Goal: Task Accomplishment & Management: Manage account settings

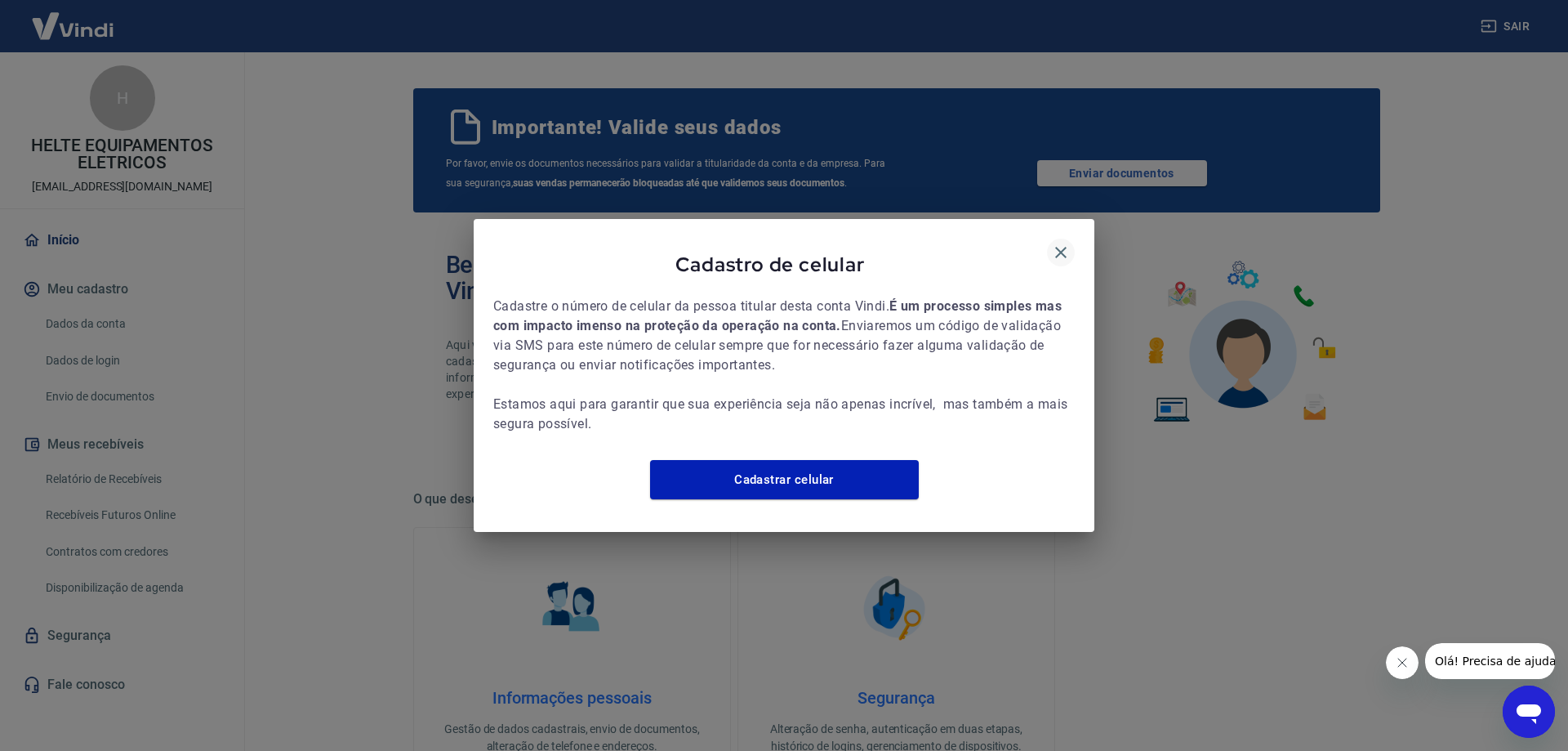
click at [1060, 246] on icon "button" at bounding box center [1061, 252] width 12 height 12
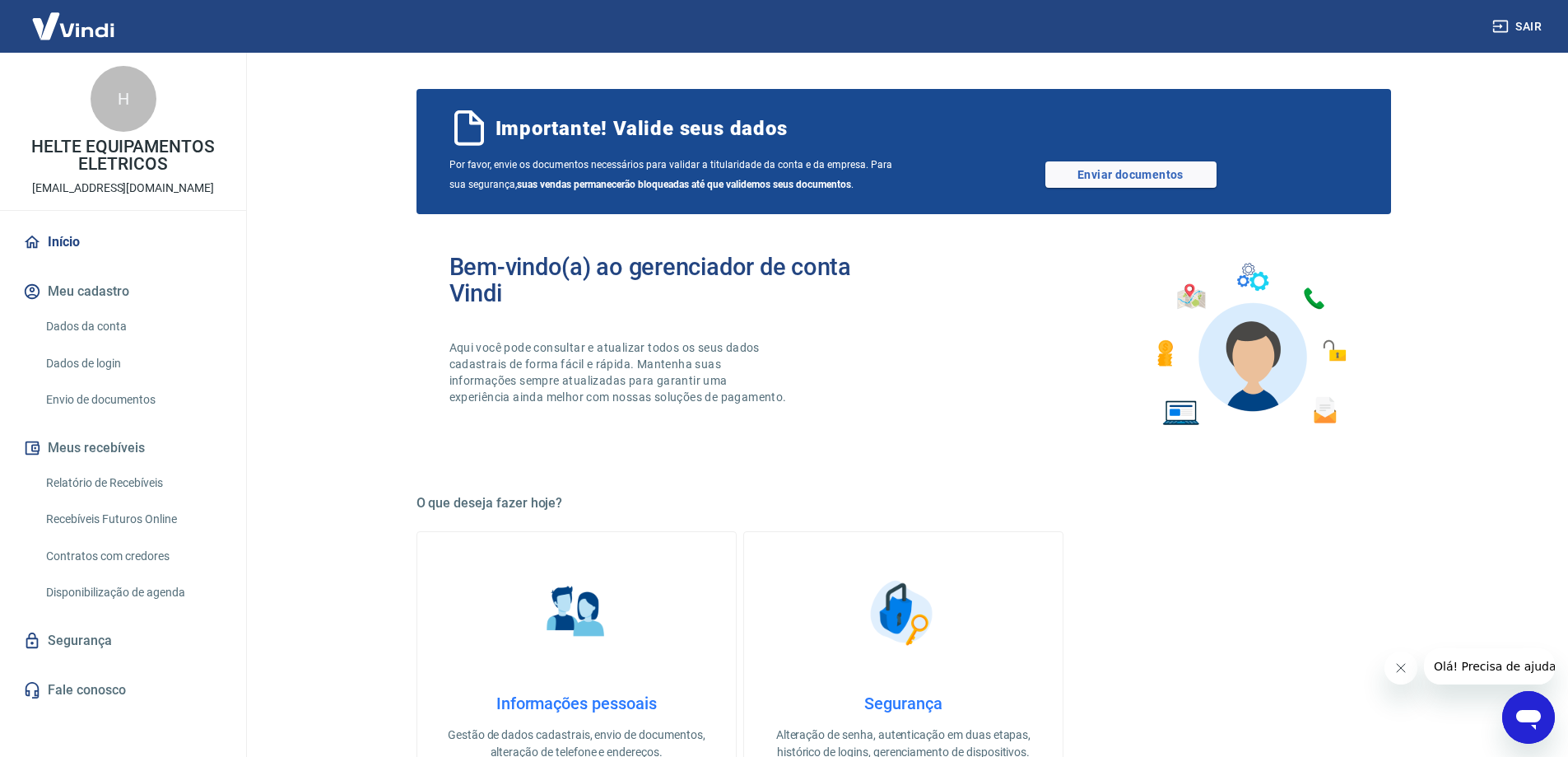
click at [100, 131] on div "H HELTE EQUIPAMENTOS ELETRICOS financeiro@helte.com.br" at bounding box center [123, 131] width 246 height 158
click at [126, 103] on div "H" at bounding box center [123, 99] width 66 height 66
click at [88, 288] on button "Meu cadastro" at bounding box center [123, 291] width 207 height 36
click at [88, 321] on link "Dados da conta" at bounding box center [133, 326] width 187 height 34
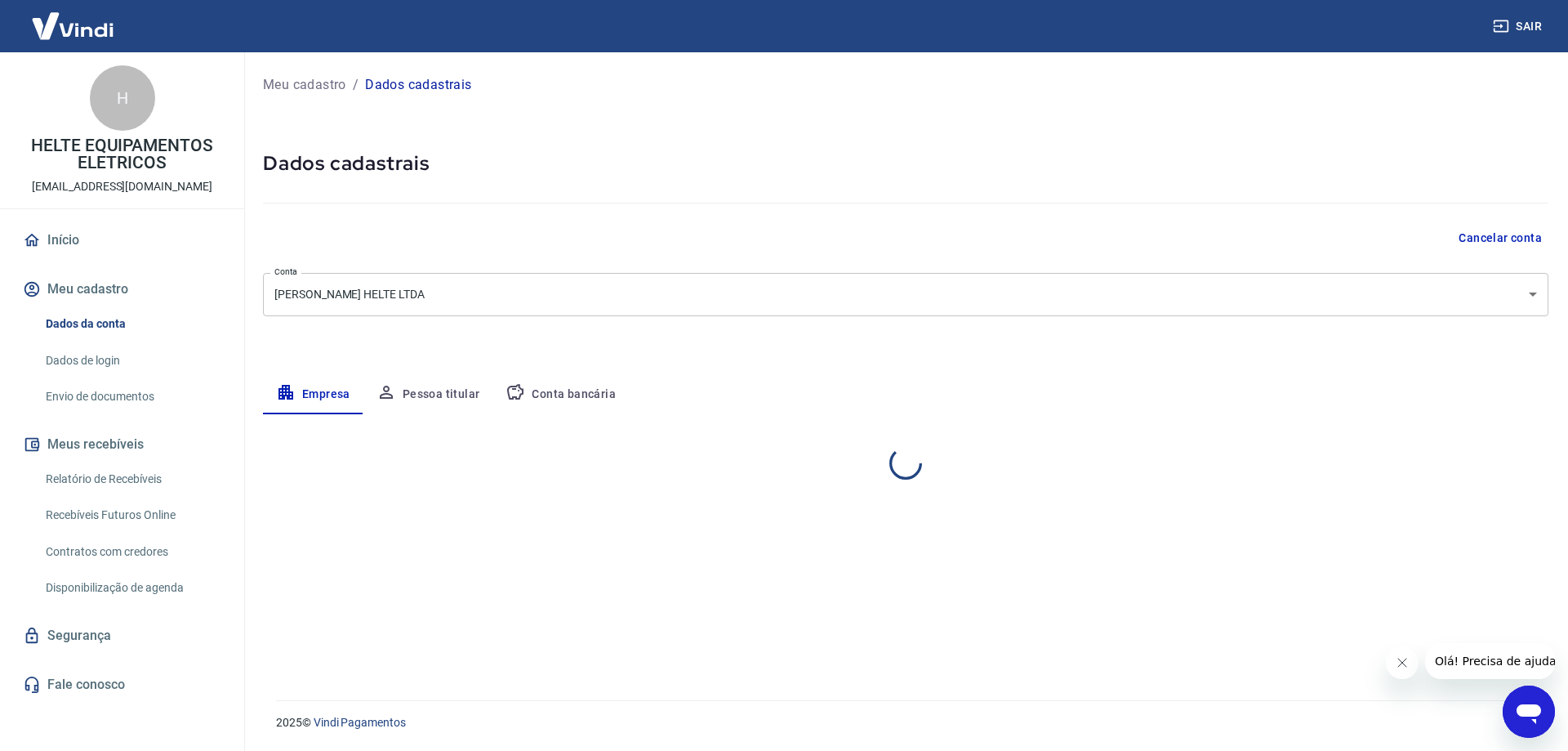
select select "PR"
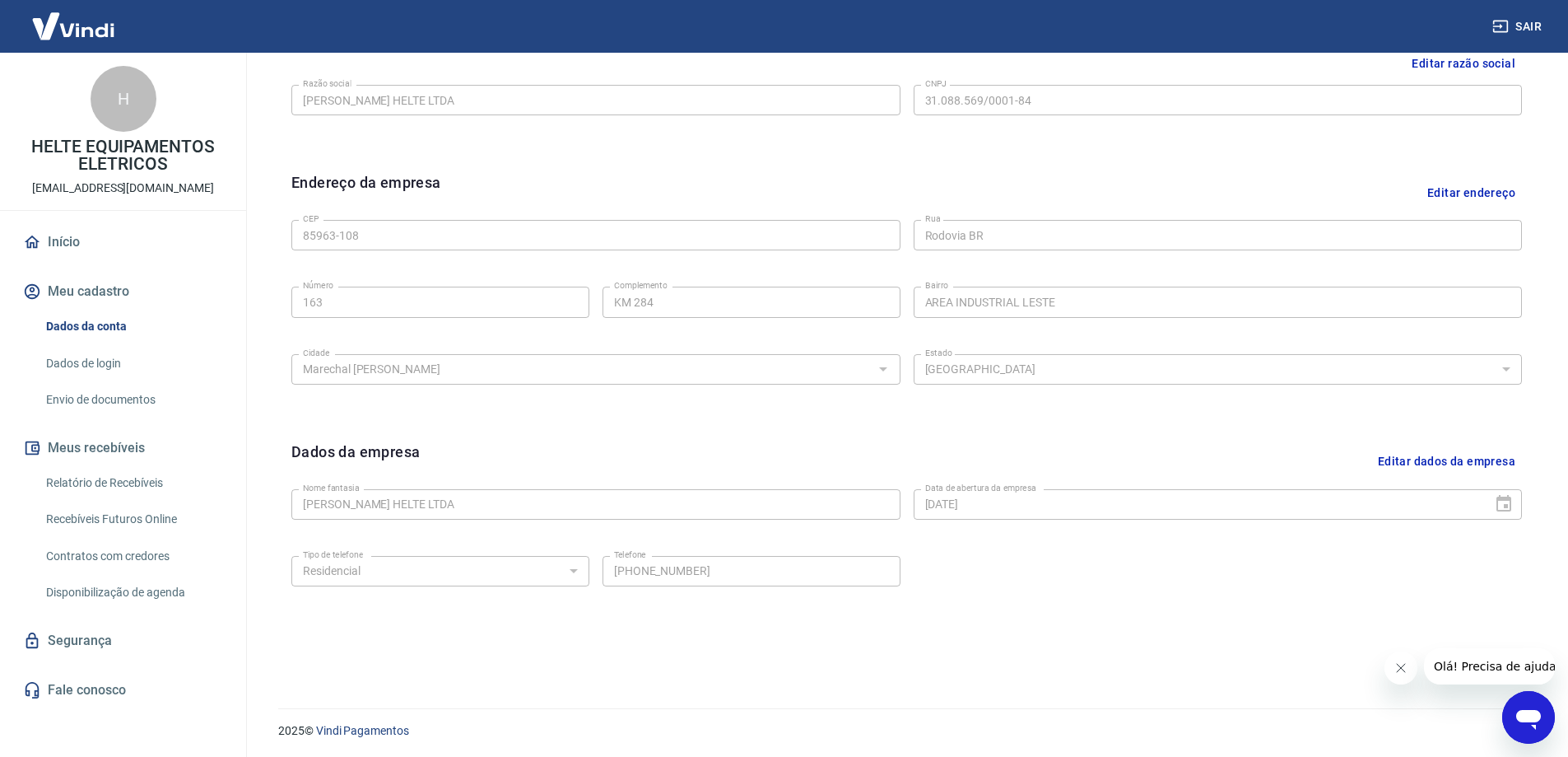
scroll to position [431, 0]
click at [95, 364] on link "Dados de login" at bounding box center [133, 364] width 187 height 34
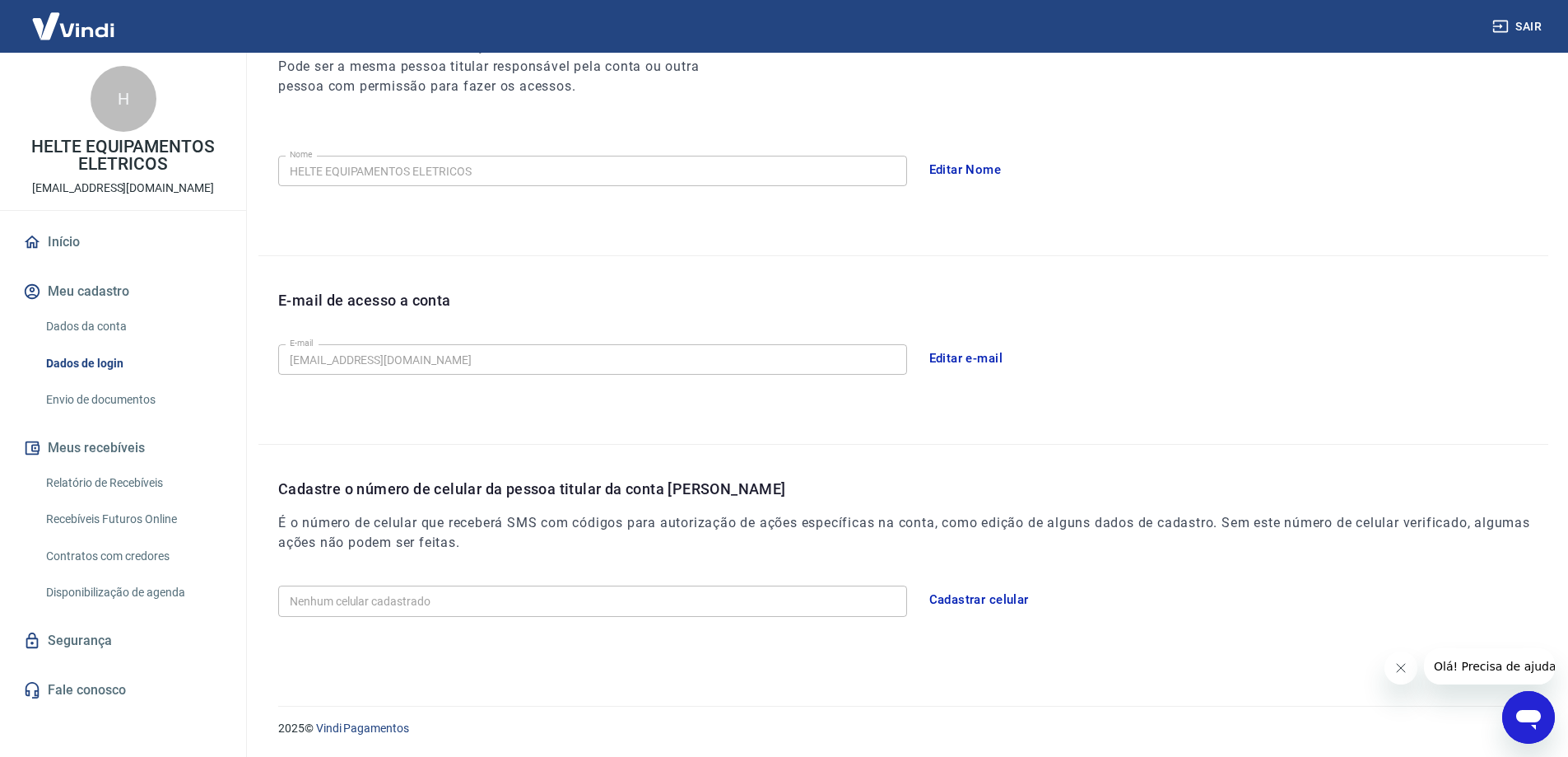
scroll to position [242, 0]
click at [113, 397] on link "Envio de documentos" at bounding box center [133, 399] width 187 height 34
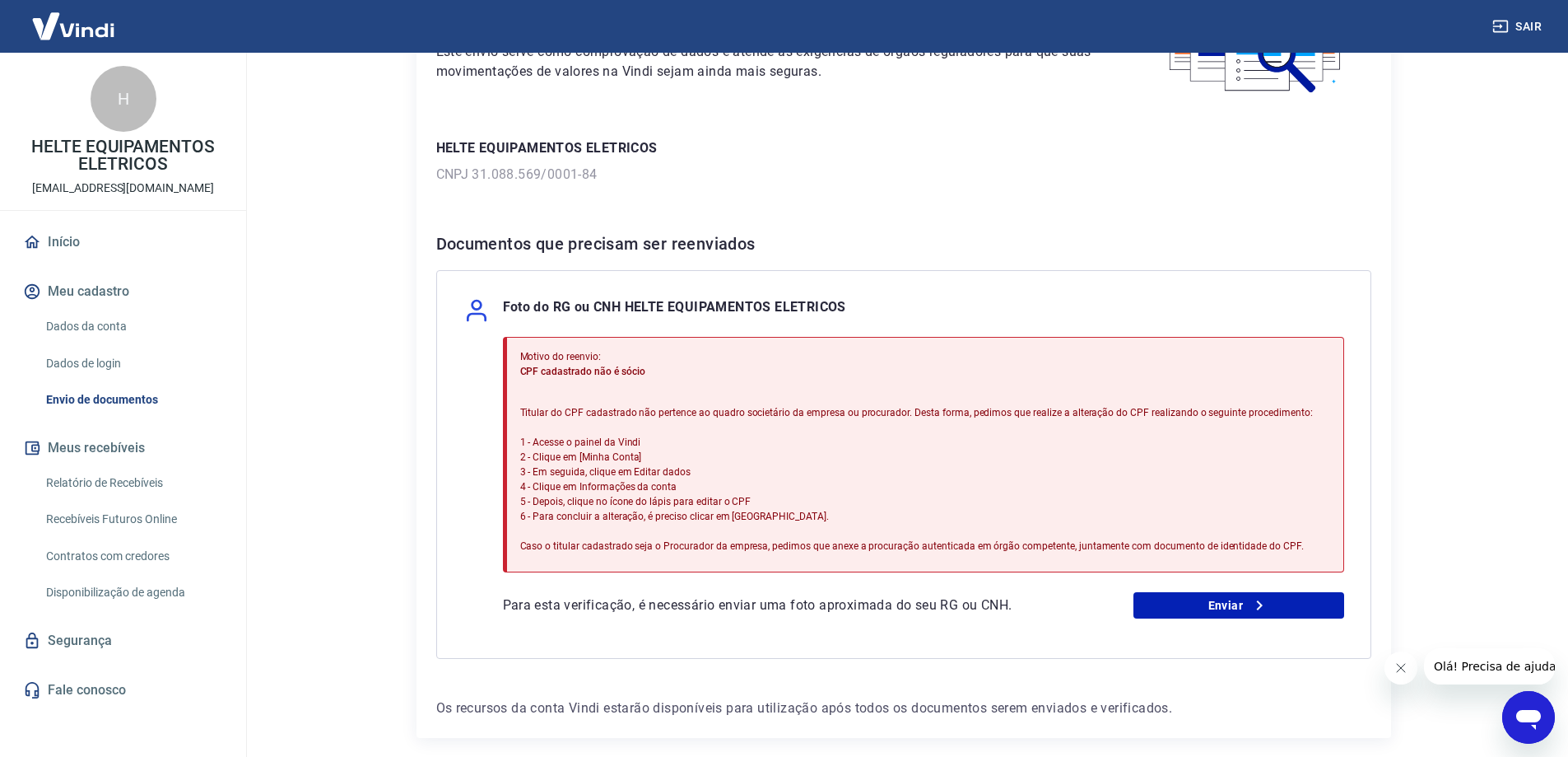
scroll to position [241, 0]
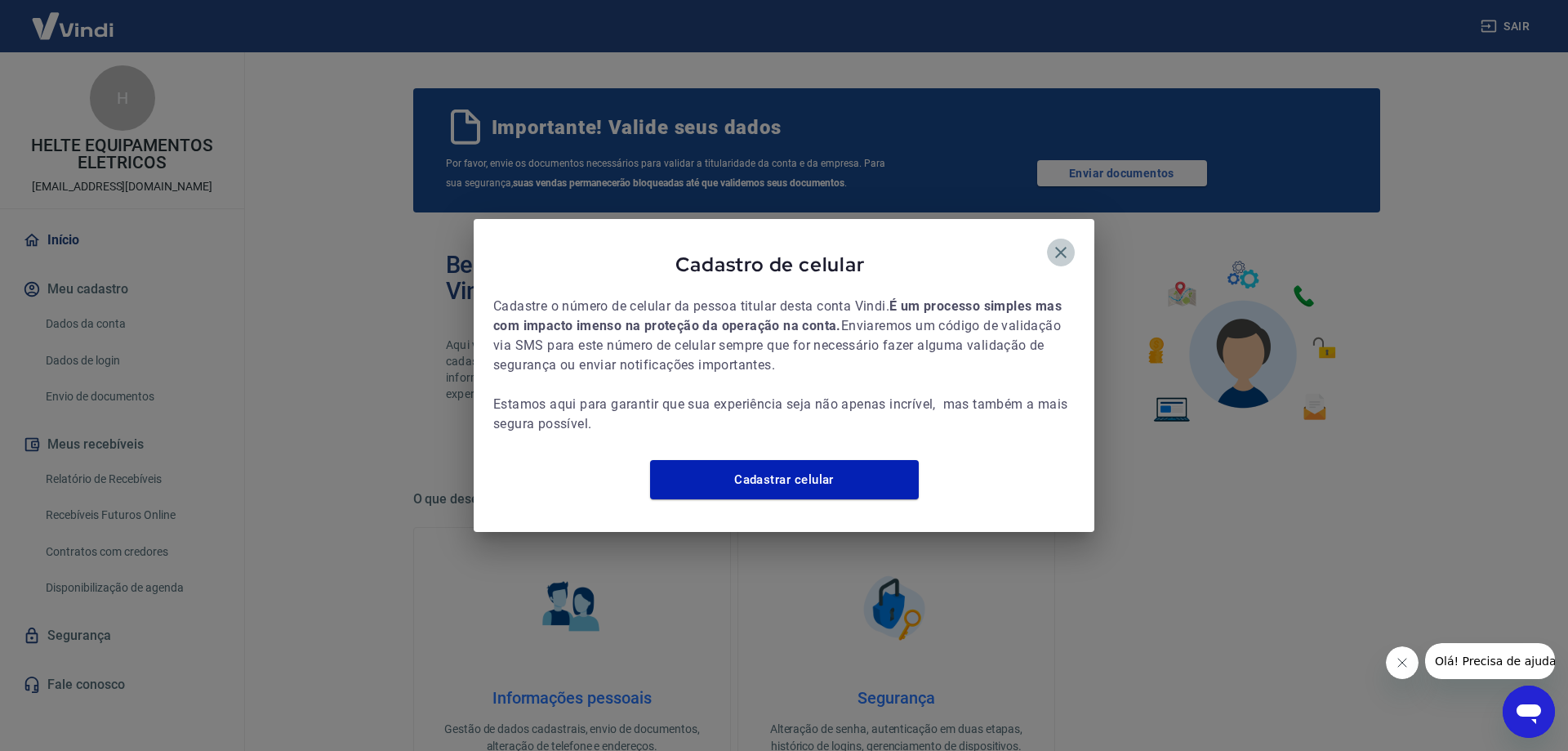
click at [1060, 246] on icon "button" at bounding box center [1061, 252] width 12 height 12
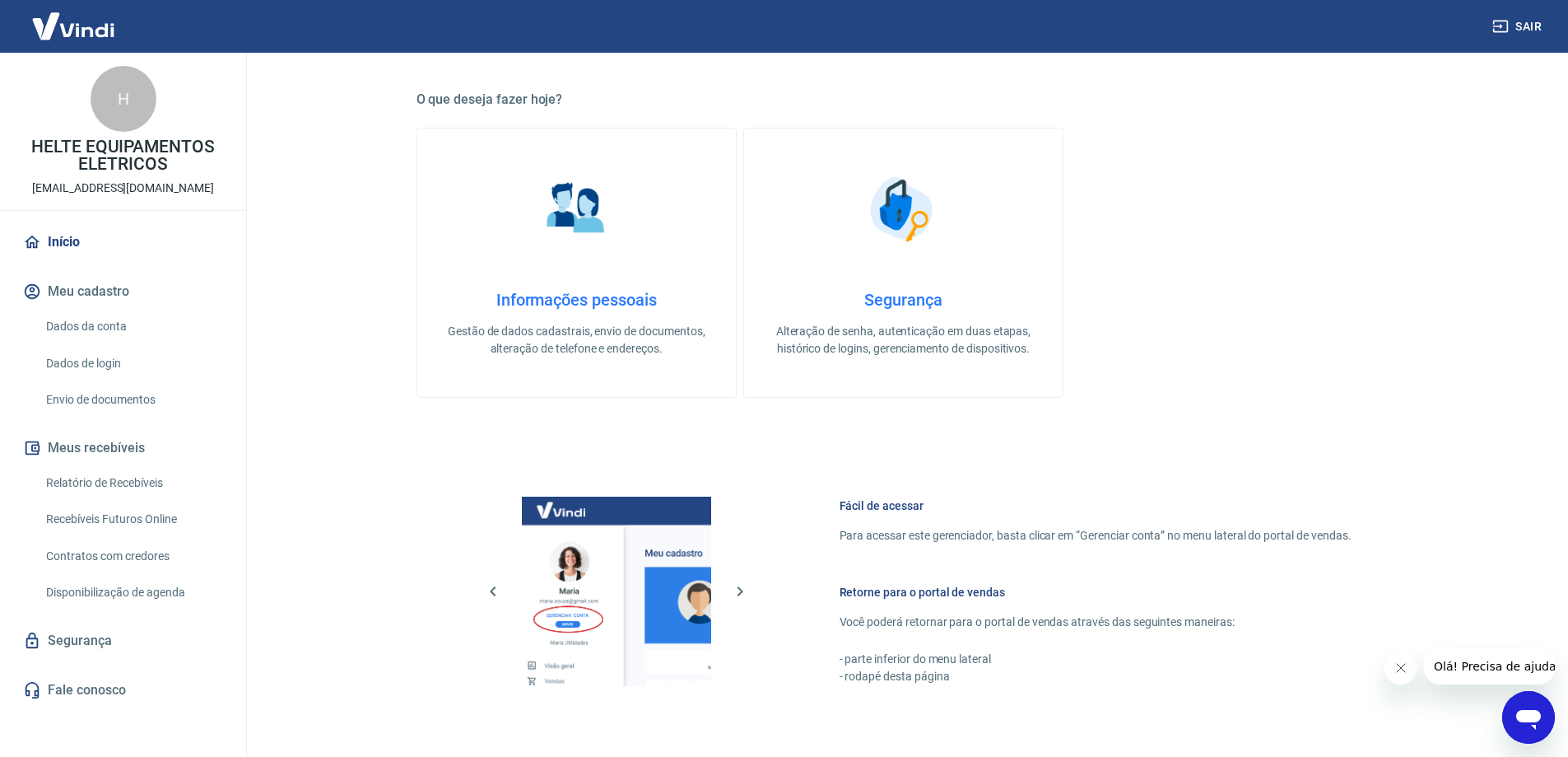
scroll to position [412, 0]
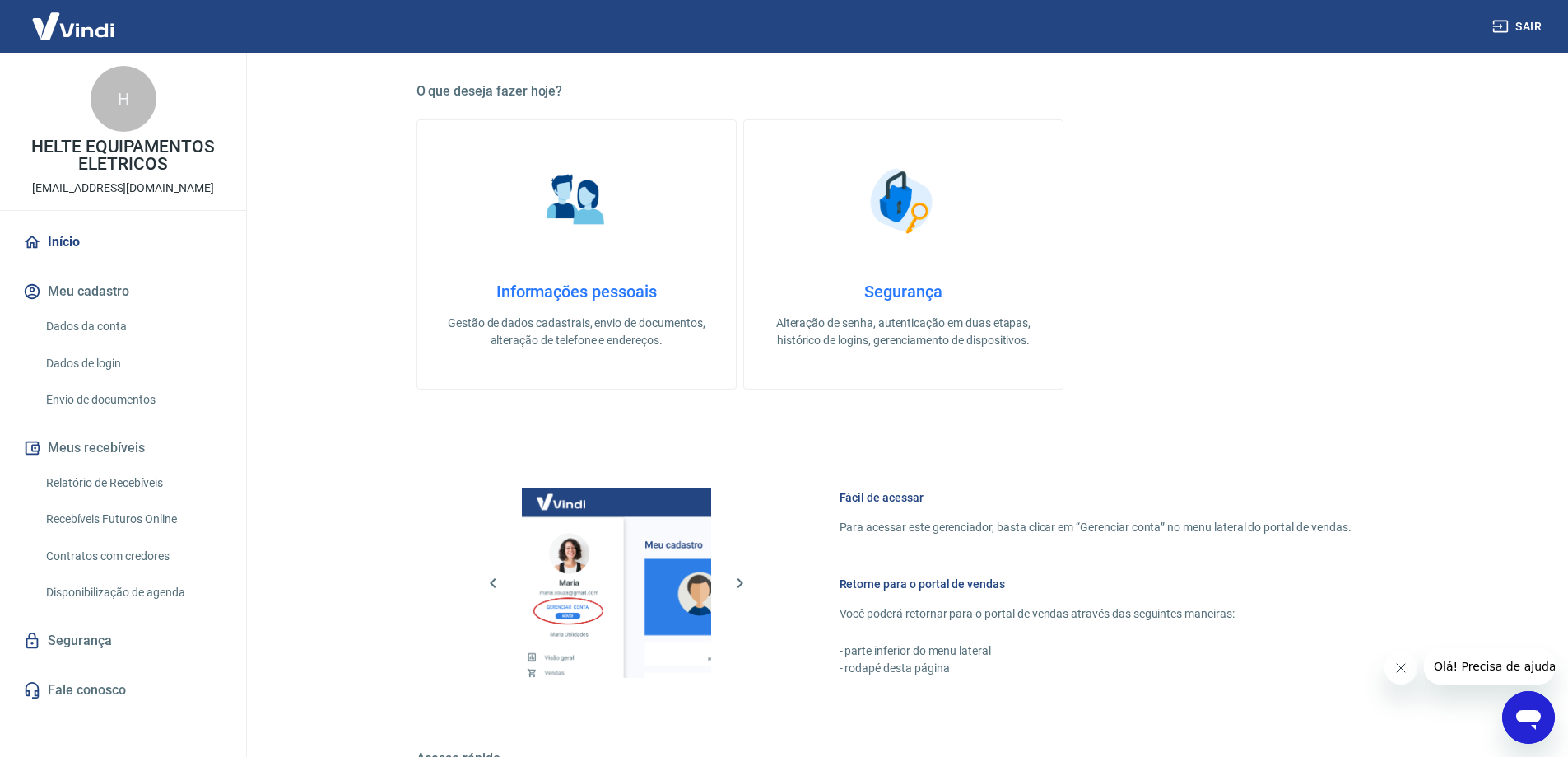
click at [607, 298] on h4 "Informações pessoais" at bounding box center [577, 292] width 266 height 20
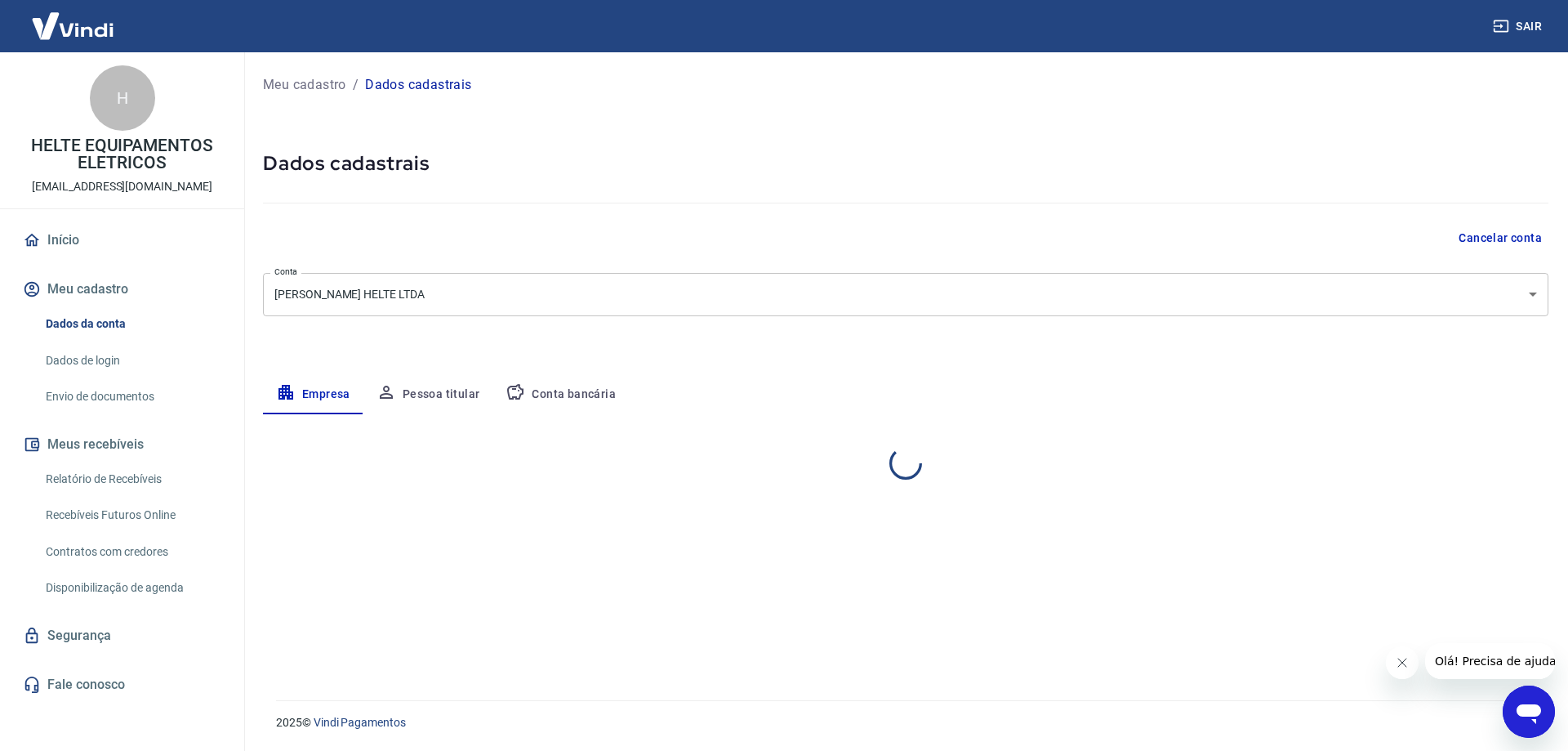
select select "PR"
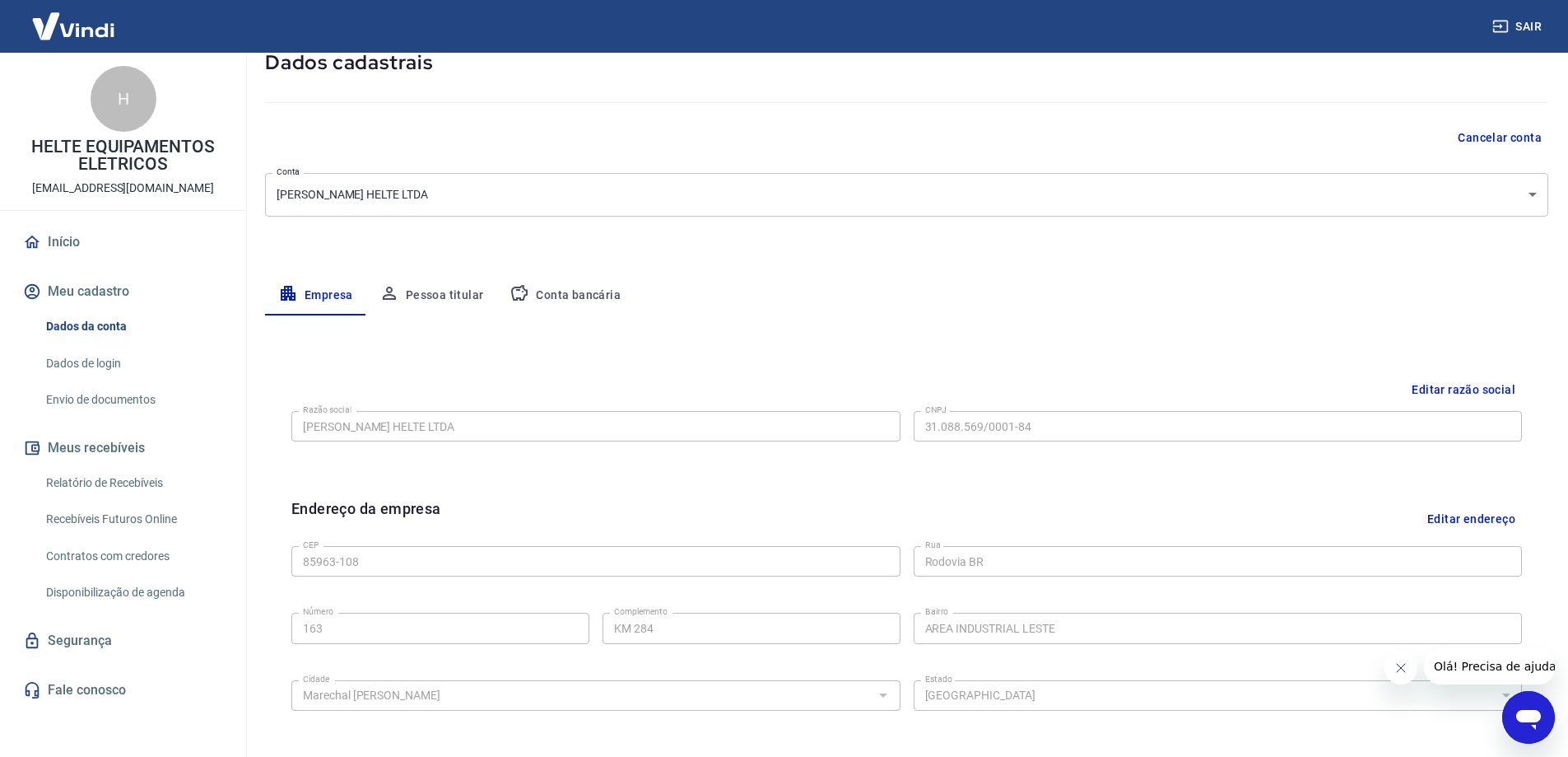
scroll to position [102, 0]
click at [444, 297] on button "Pessoa titular" at bounding box center [432, 297] width 131 height 39
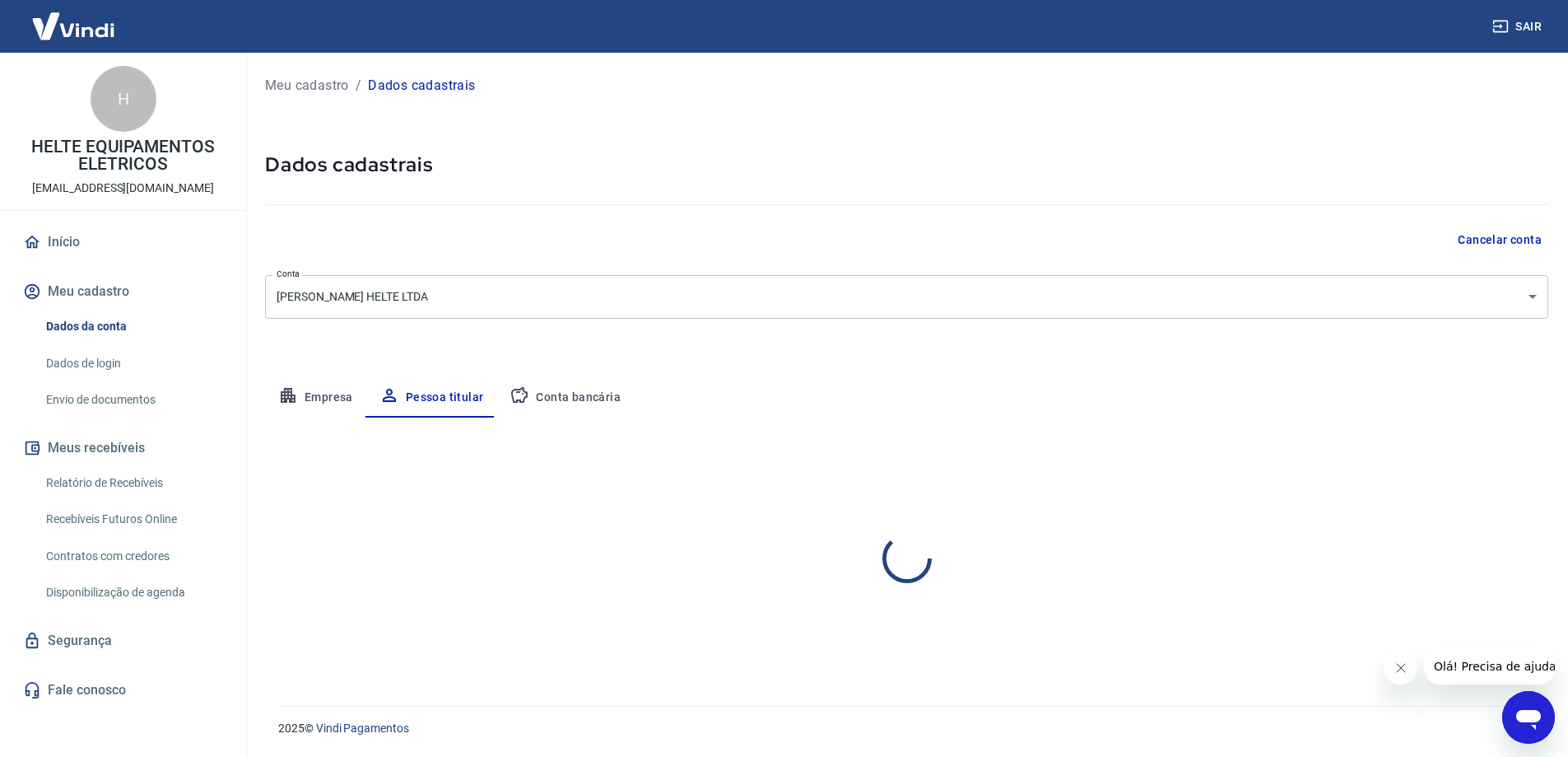
scroll to position [0, 0]
click at [200, 526] on div "Sair H HELTE EQUIPAMENTOS ELETRICOS financeiro@helte.com.br Início Meu cadastro…" at bounding box center [790, 378] width 1581 height 757
click at [1507, 453] on button "Editar nome e CPF" at bounding box center [1500, 466] width 122 height 32
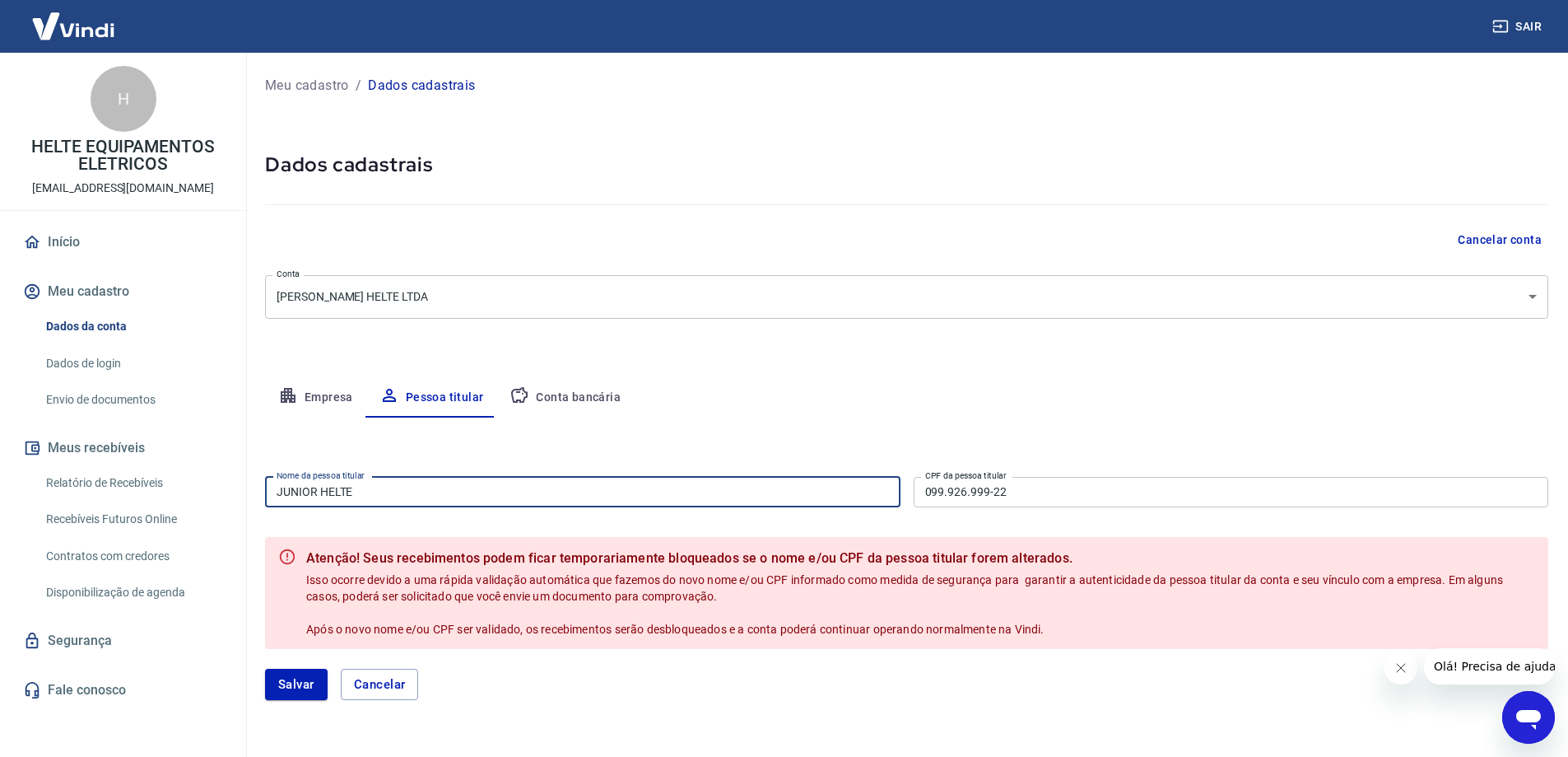
type input "JUNIOR HELTE"
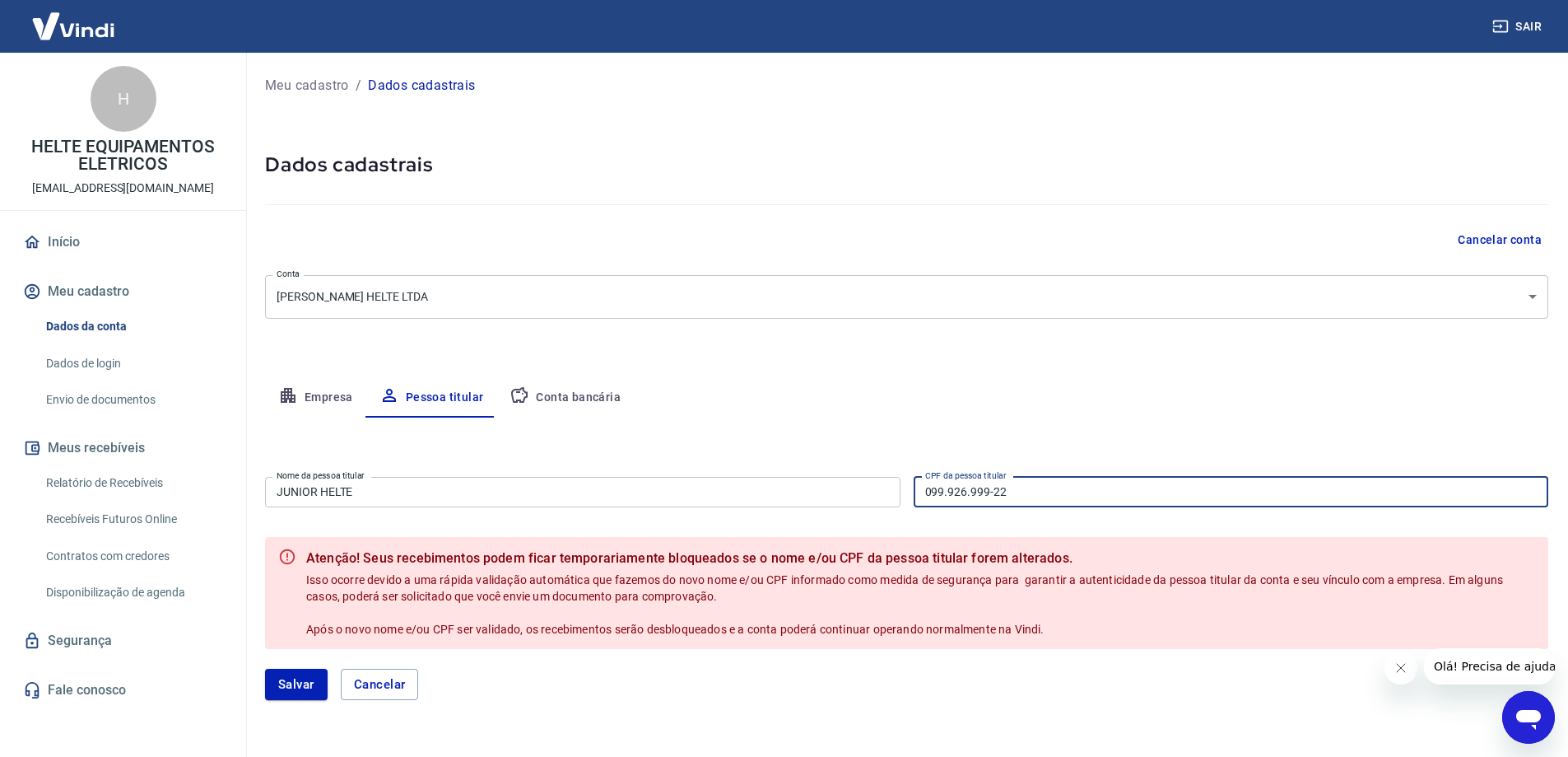
drag, startPoint x: 847, startPoint y: 491, endPoint x: 827, endPoint y: 488, distance: 20.2
click at [827, 488] on div "Nome da pessoa titular JUNIOR HELTE Nome da pessoa titular CPF da pessoa titula…" at bounding box center [907, 490] width 1283 height 40
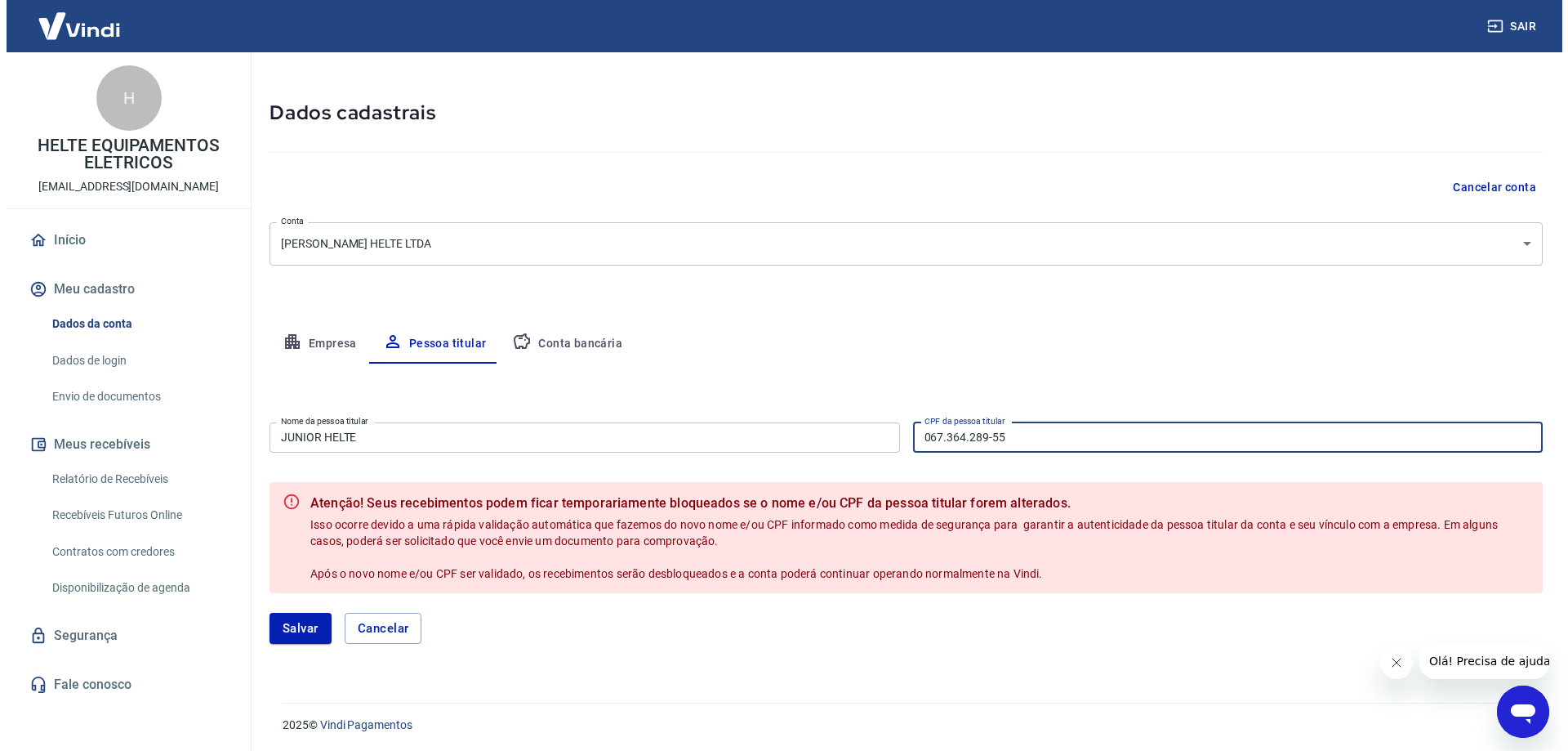
scroll to position [53, 0]
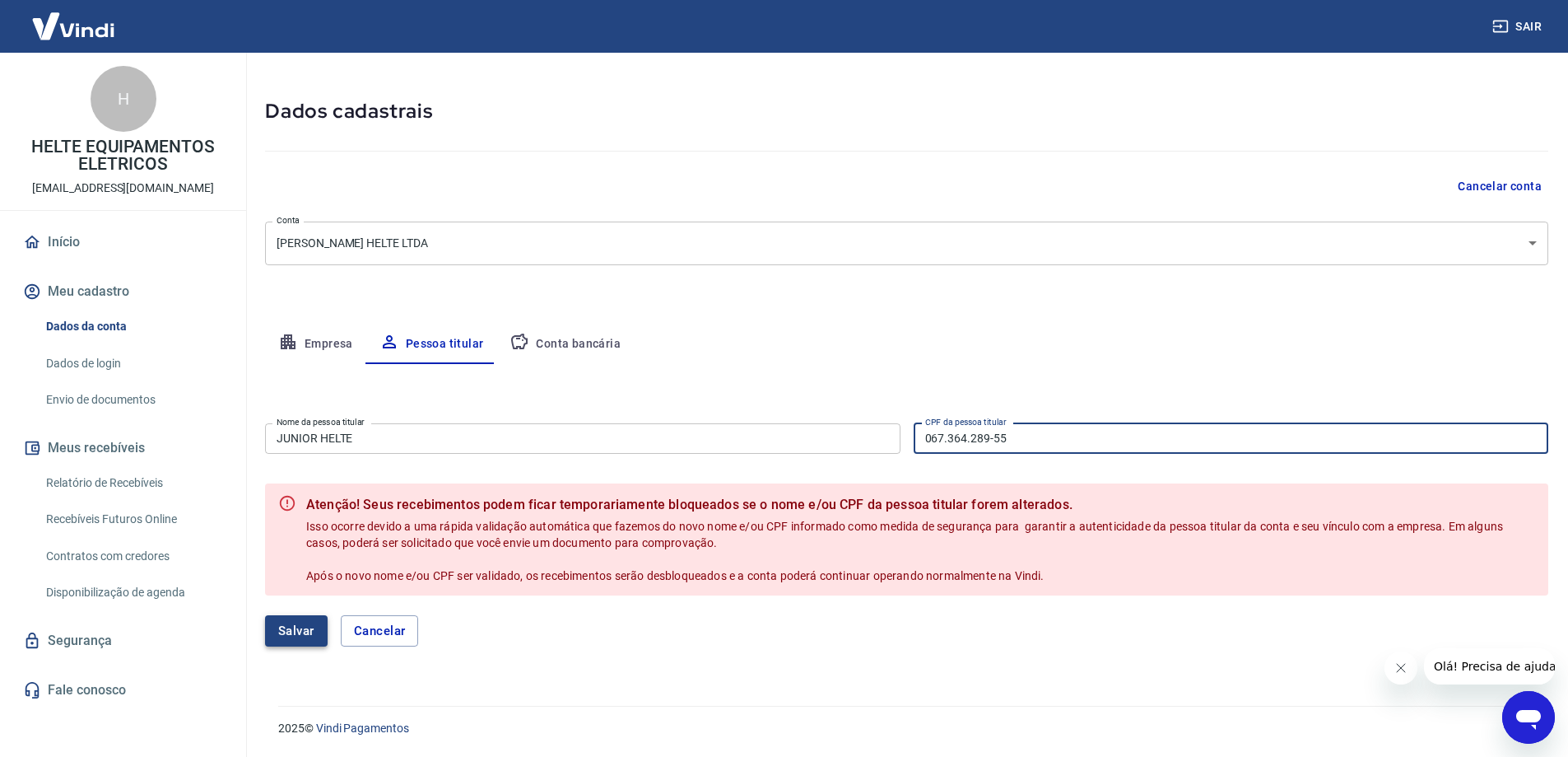
type input "067.364.289-55"
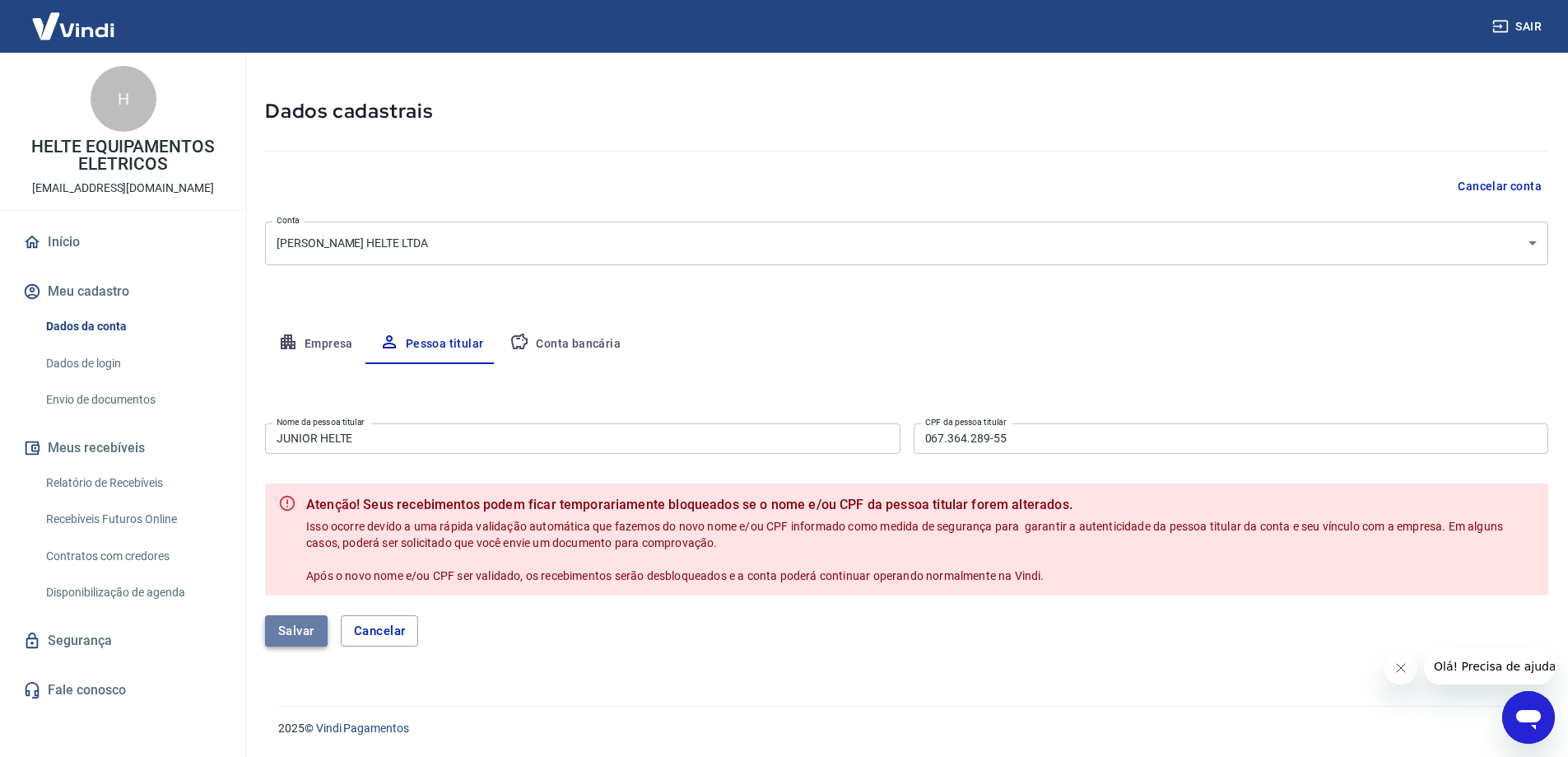
click at [307, 637] on button "Salvar" at bounding box center [296, 631] width 62 height 32
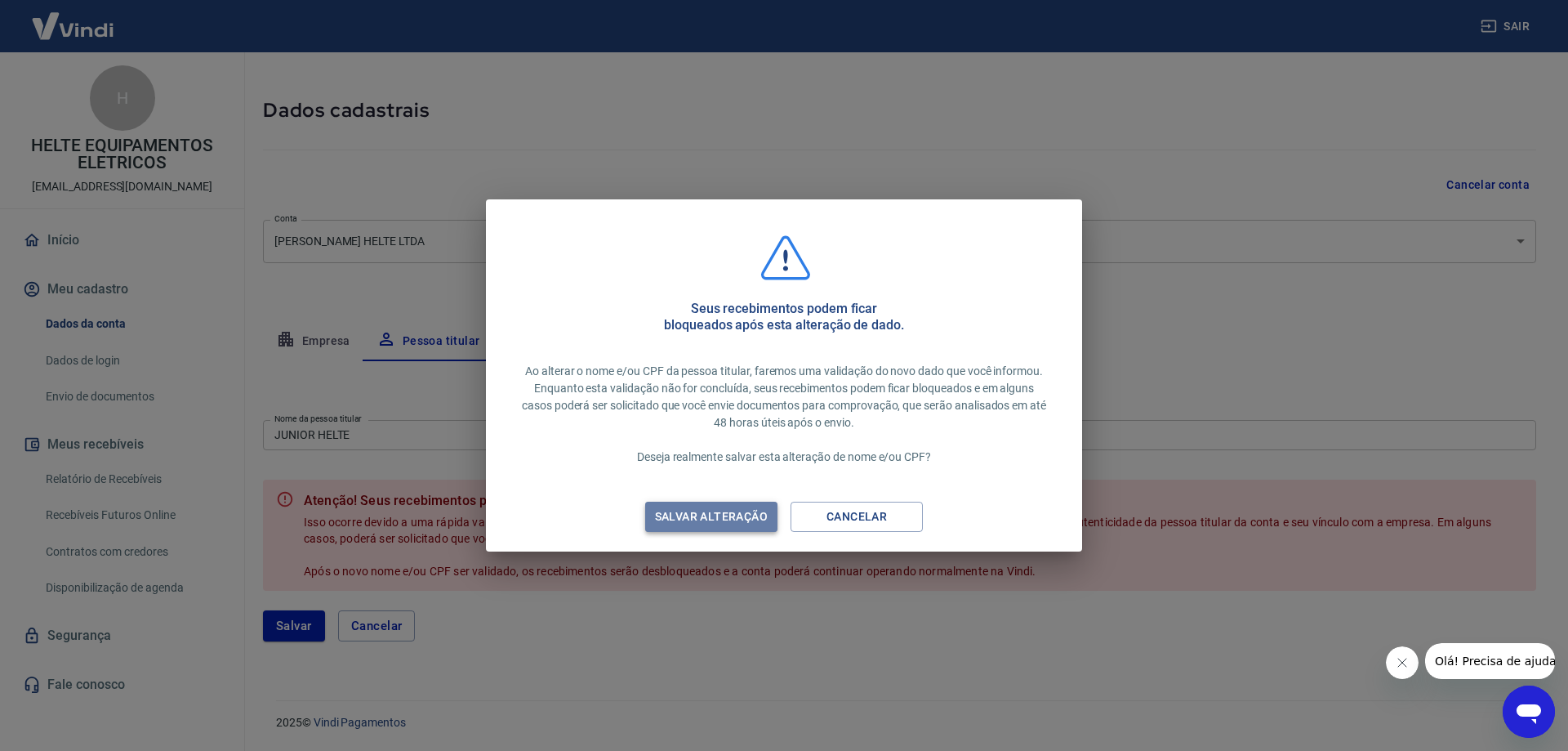
click at [685, 512] on div "Salvar alteração" at bounding box center [711, 516] width 152 height 21
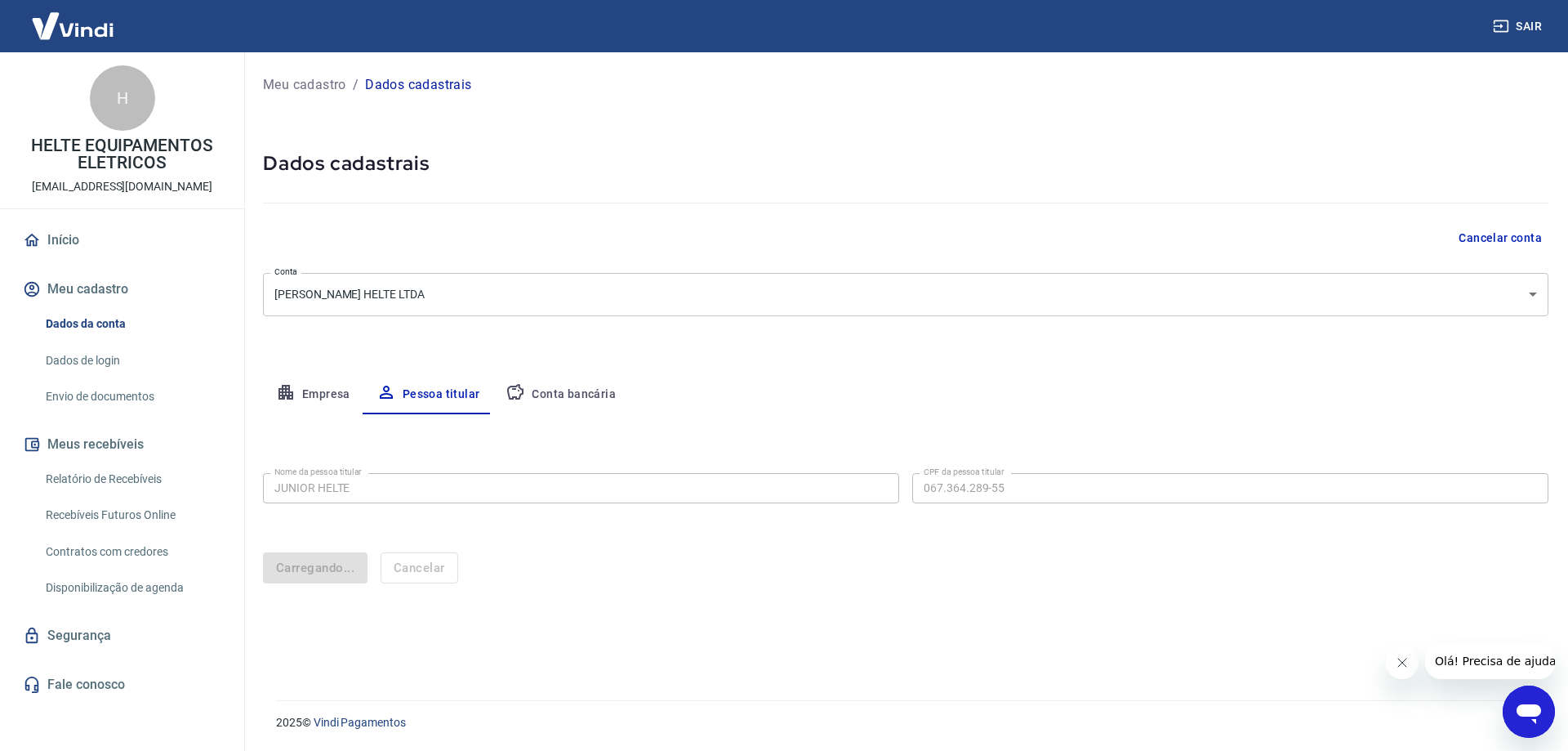
scroll to position [0, 0]
click at [539, 240] on div "Cancelar conta" at bounding box center [905, 238] width 1285 height 30
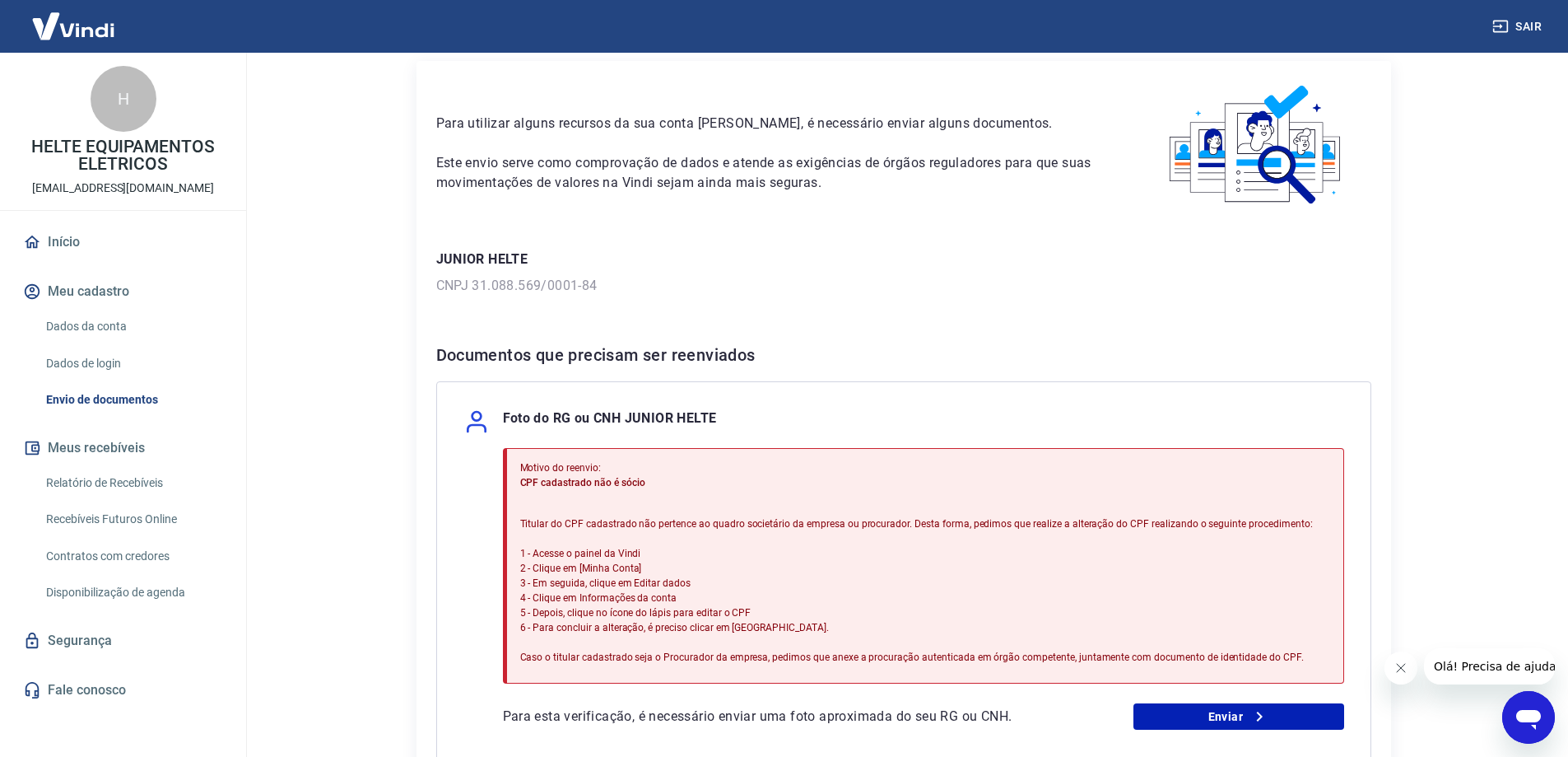
scroll to position [241, 0]
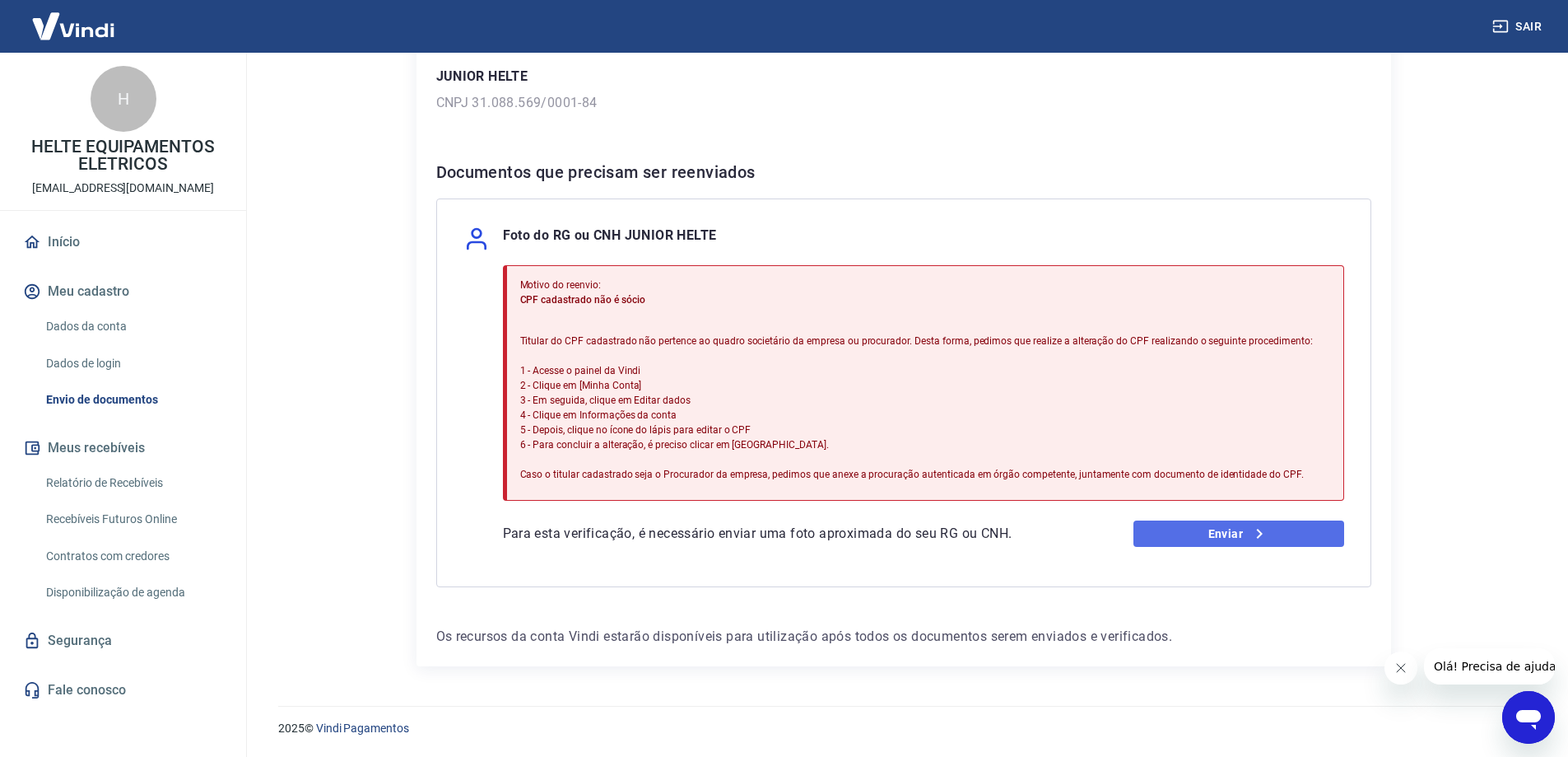
click at [1193, 537] on link "Enviar" at bounding box center [1239, 533] width 211 height 27
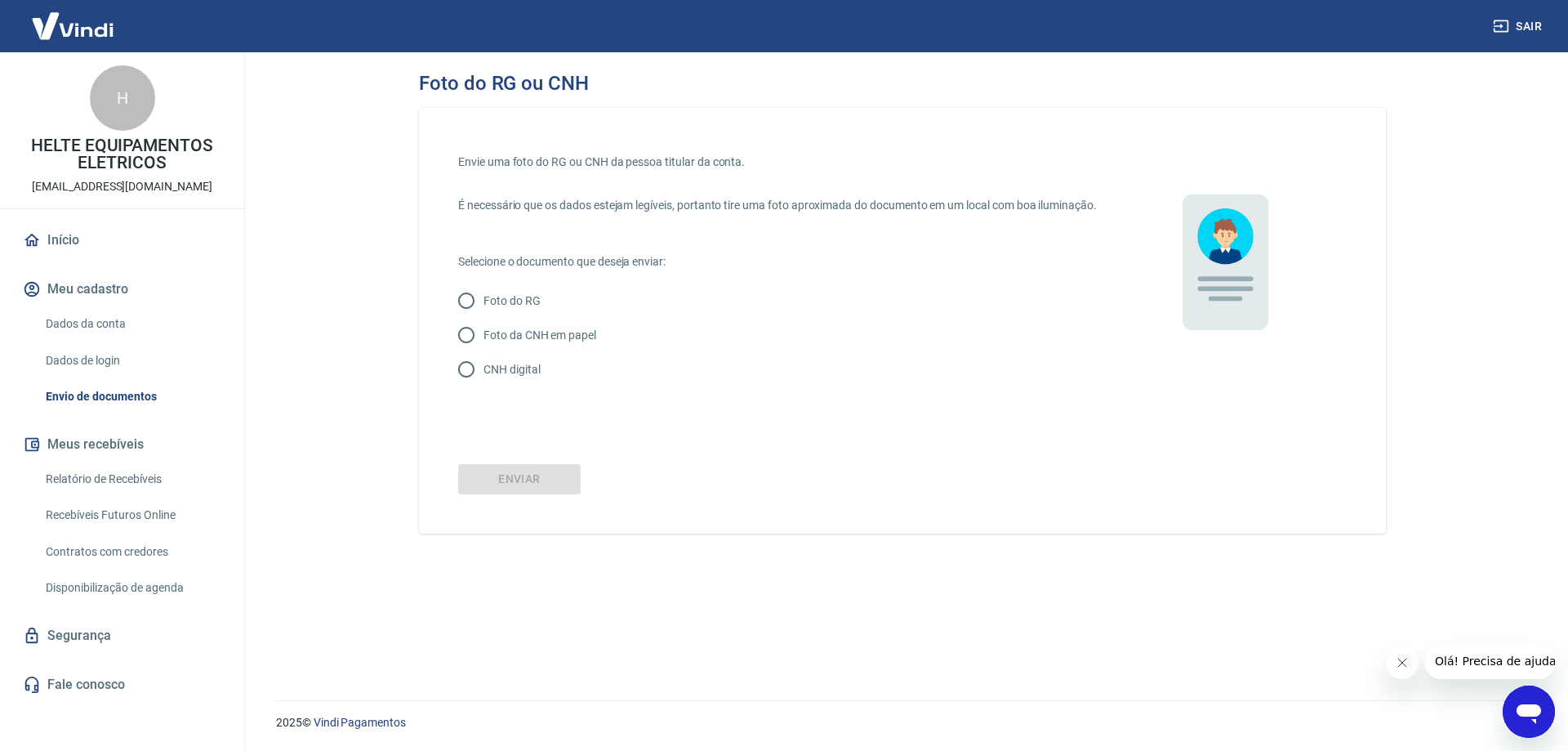
click at [463, 381] on input "CNH digital" at bounding box center [465, 369] width 34 height 34
radio input "true"
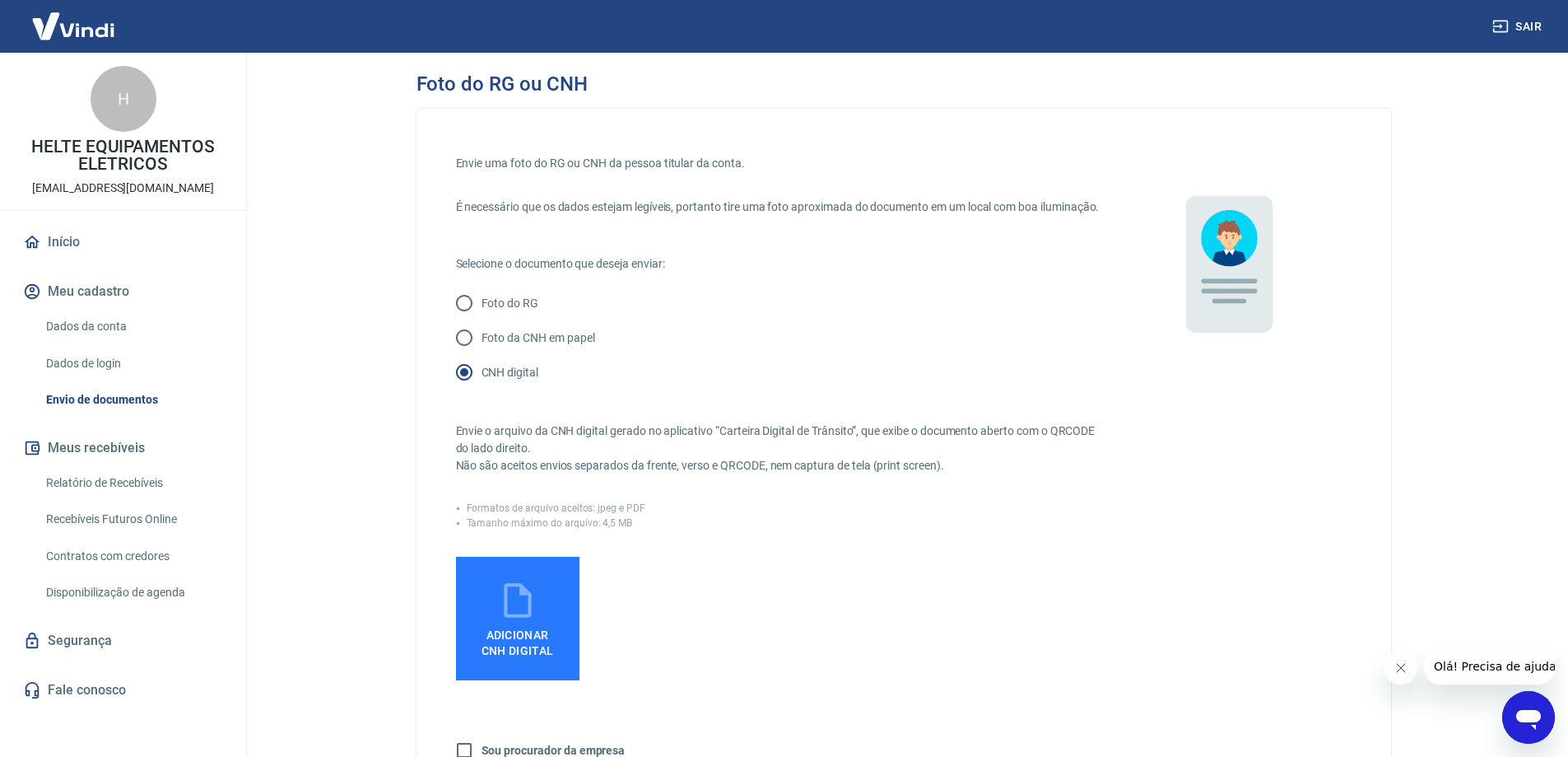
click at [517, 618] on icon at bounding box center [518, 600] width 41 height 41
click at [0, 0] on input "Adicionar CNH Digital" at bounding box center [0, 0] width 0 height 0
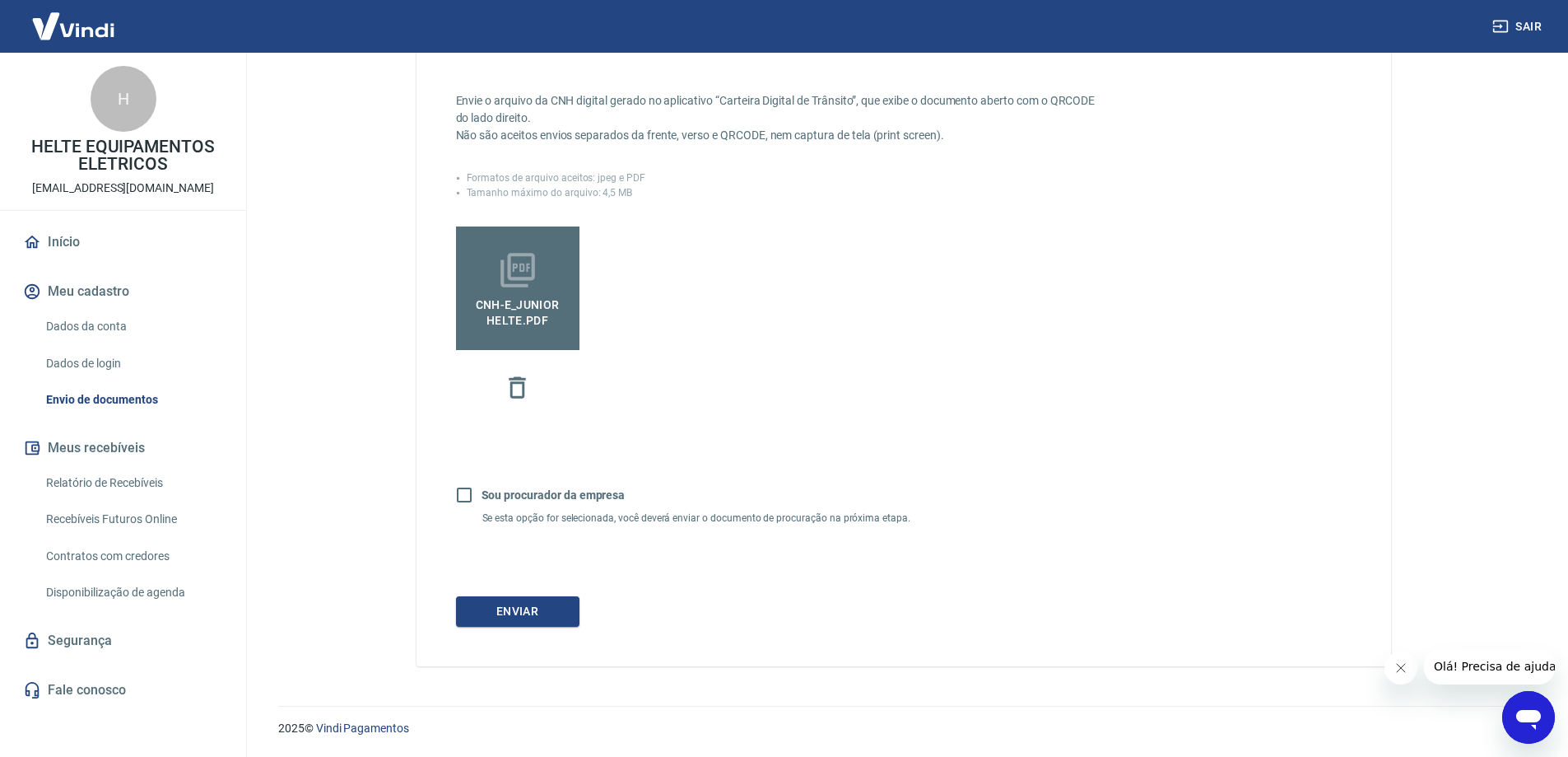
scroll to position [348, 0]
click at [509, 617] on button "Enviar" at bounding box center [517, 611] width 123 height 31
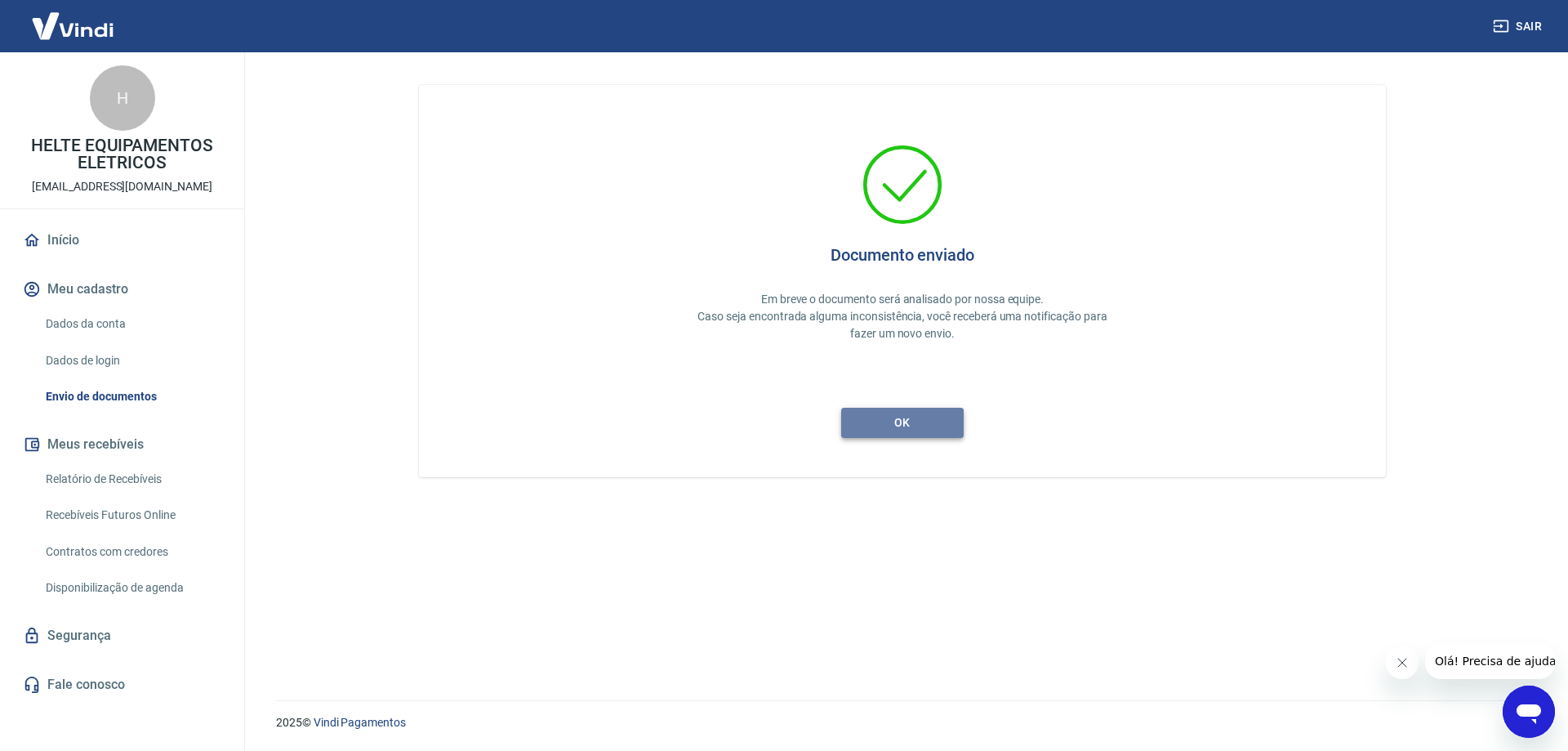
click at [896, 434] on button "ok" at bounding box center [901, 422] width 122 height 30
